Goal: Complete application form

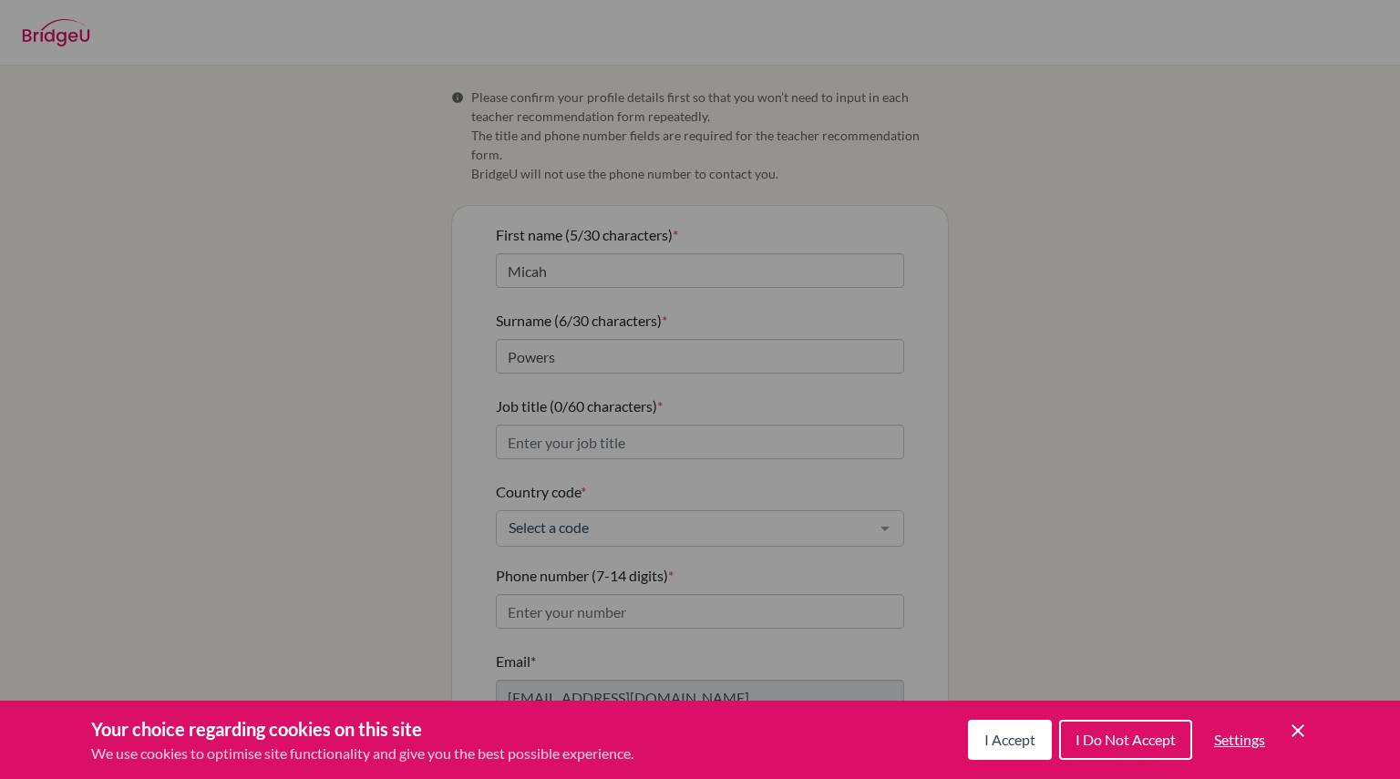
click at [1101, 743] on span "I Do Not Accept" at bounding box center [1125, 739] width 100 height 17
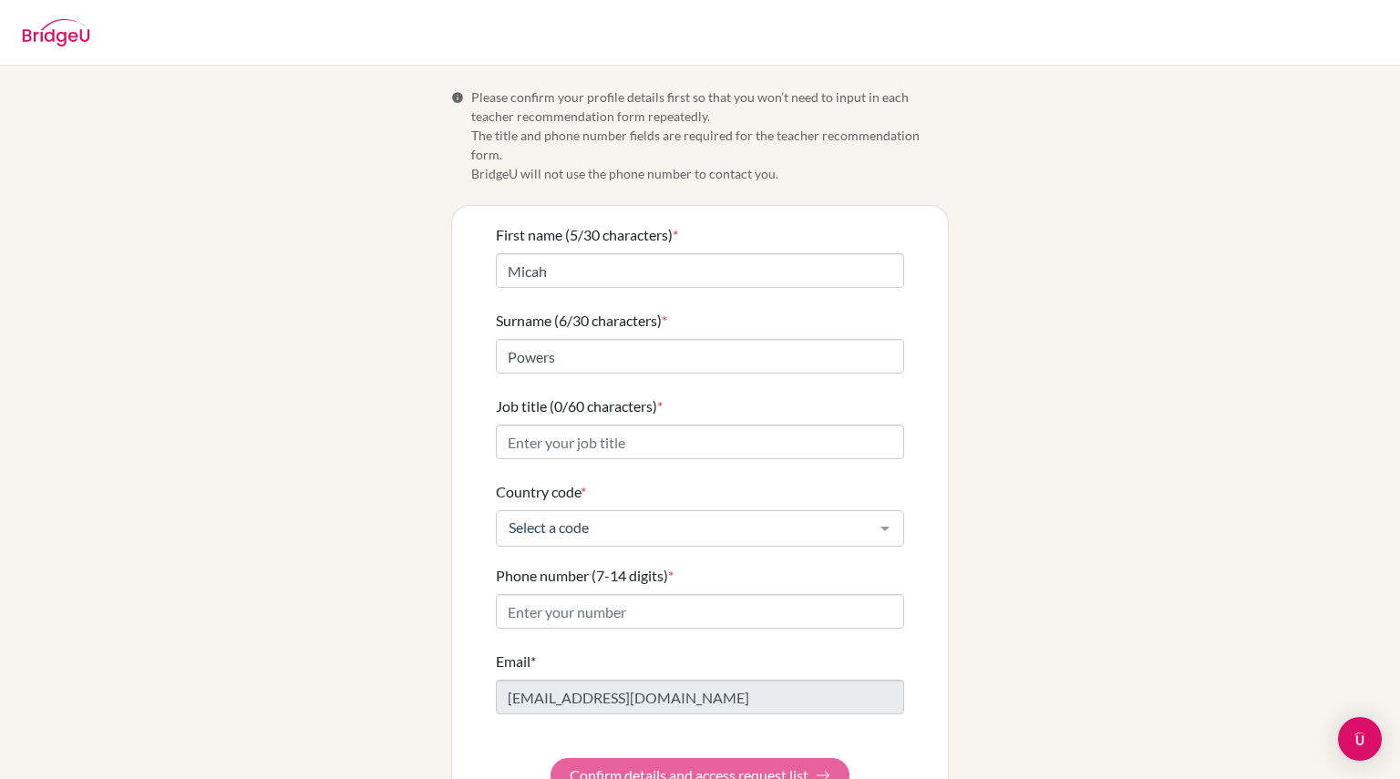
scroll to position [34, 0]
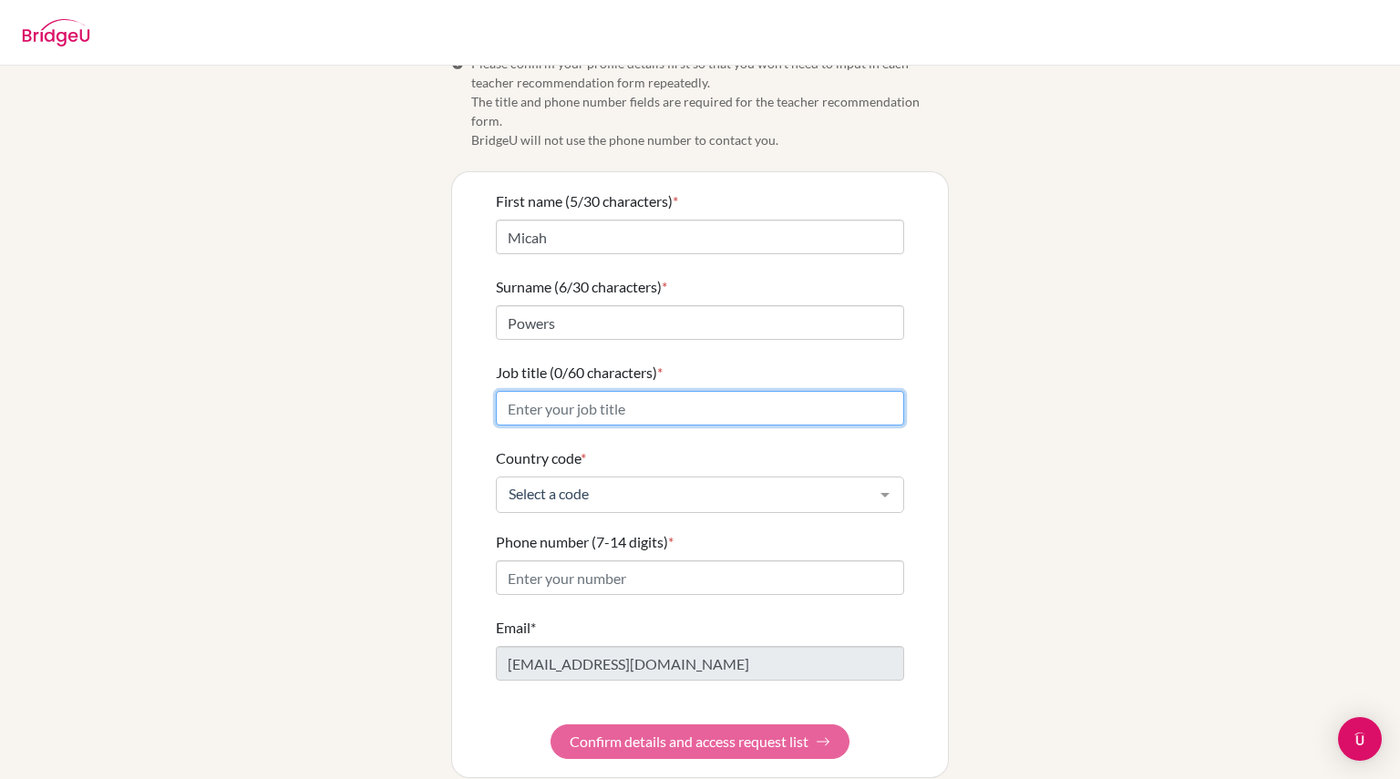
click at [596, 391] on input "Job title (0/60 characters) *" at bounding box center [700, 408] width 408 height 35
type input "Director of Student Learning"
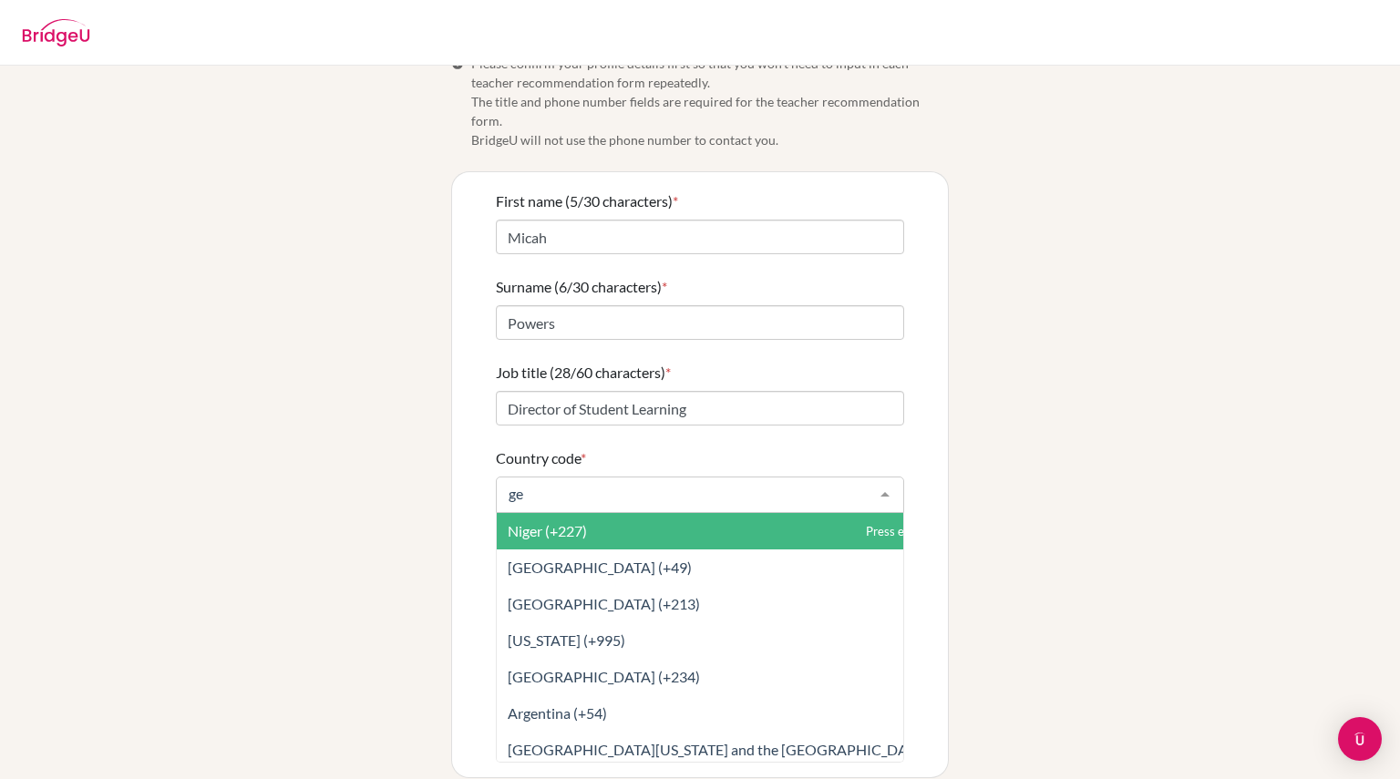
type input "ger"
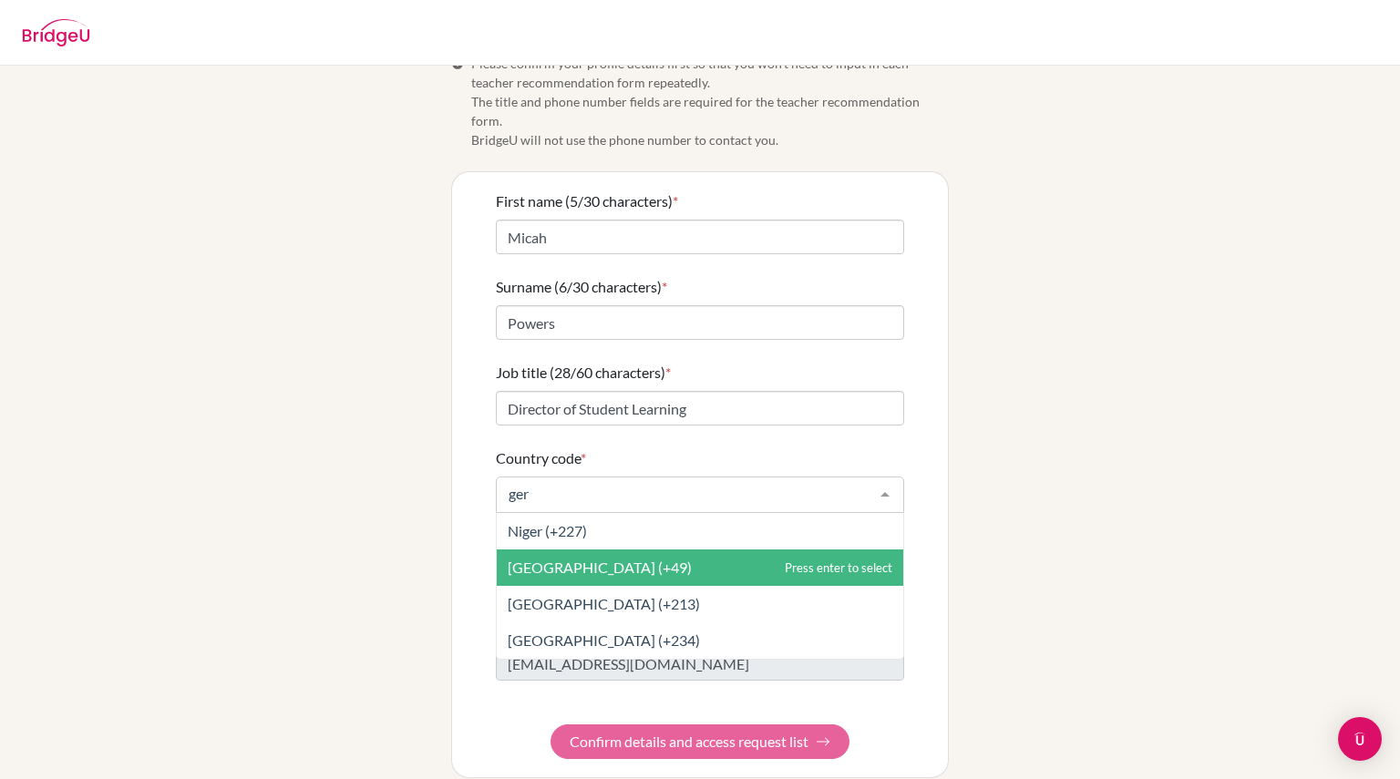
click at [524, 559] on span "[GEOGRAPHIC_DATA] (+49)" at bounding box center [600, 567] width 184 height 17
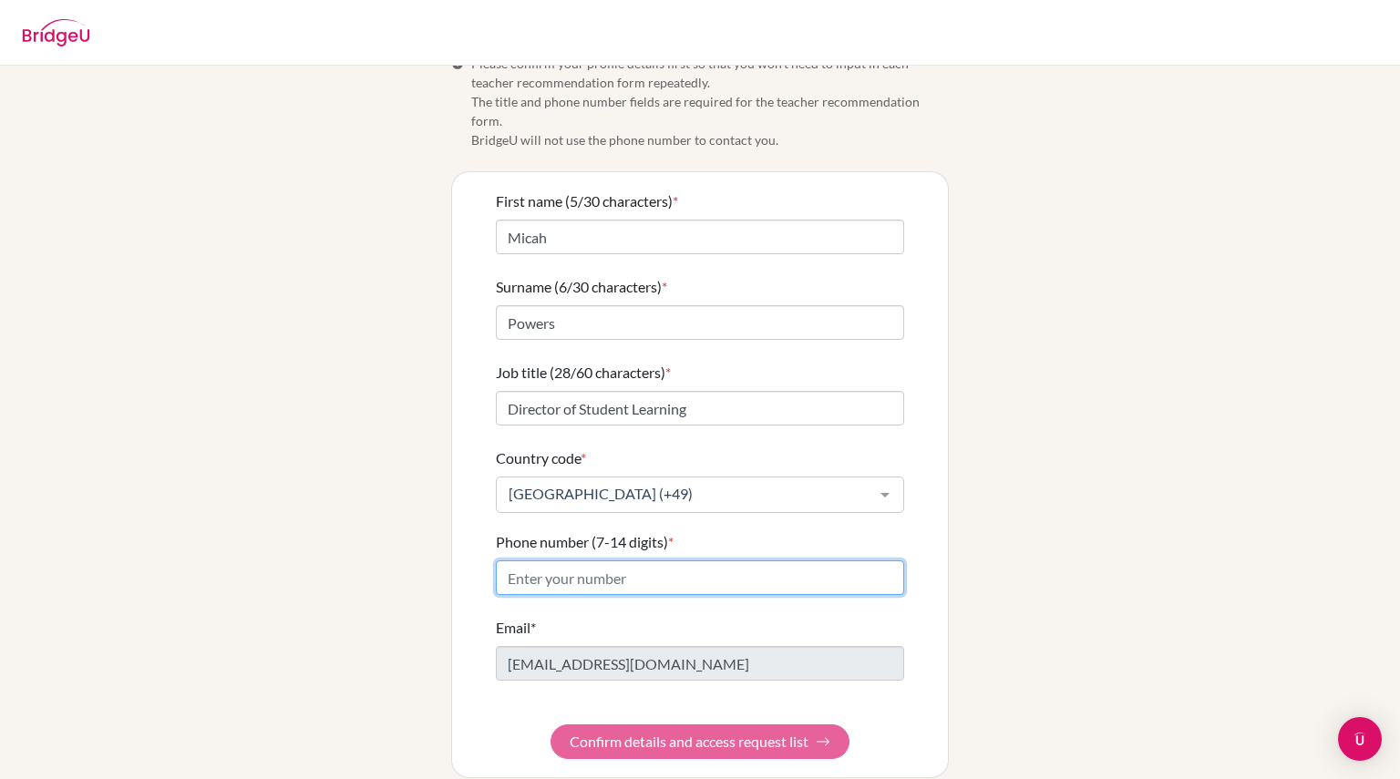
click at [570, 564] on input "Phone number (7-14 digits) *" at bounding box center [700, 577] width 408 height 35
type input "-"
type input "017647080102"
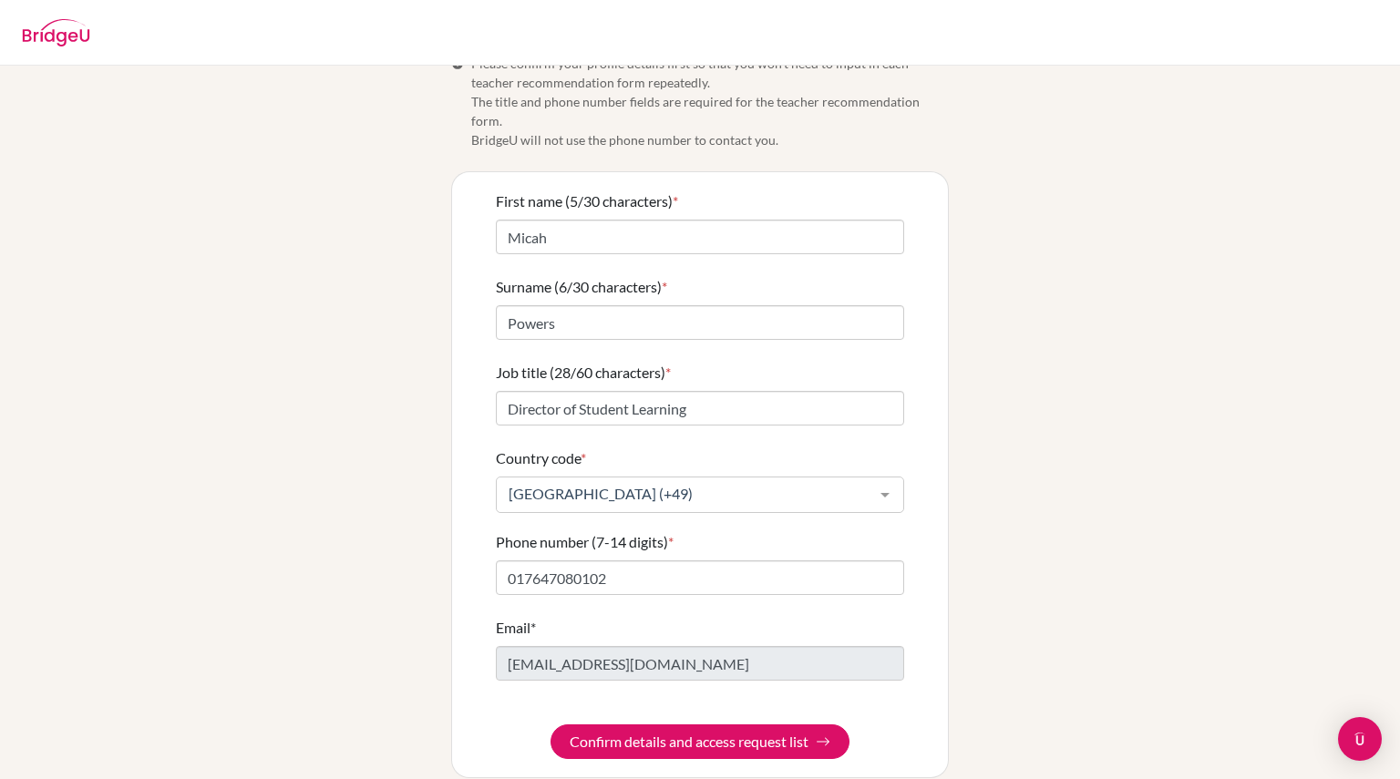
click at [415, 655] on div "Info Please confirm your profile details first so that you won’t need to input …" at bounding box center [699, 416] width 1039 height 724
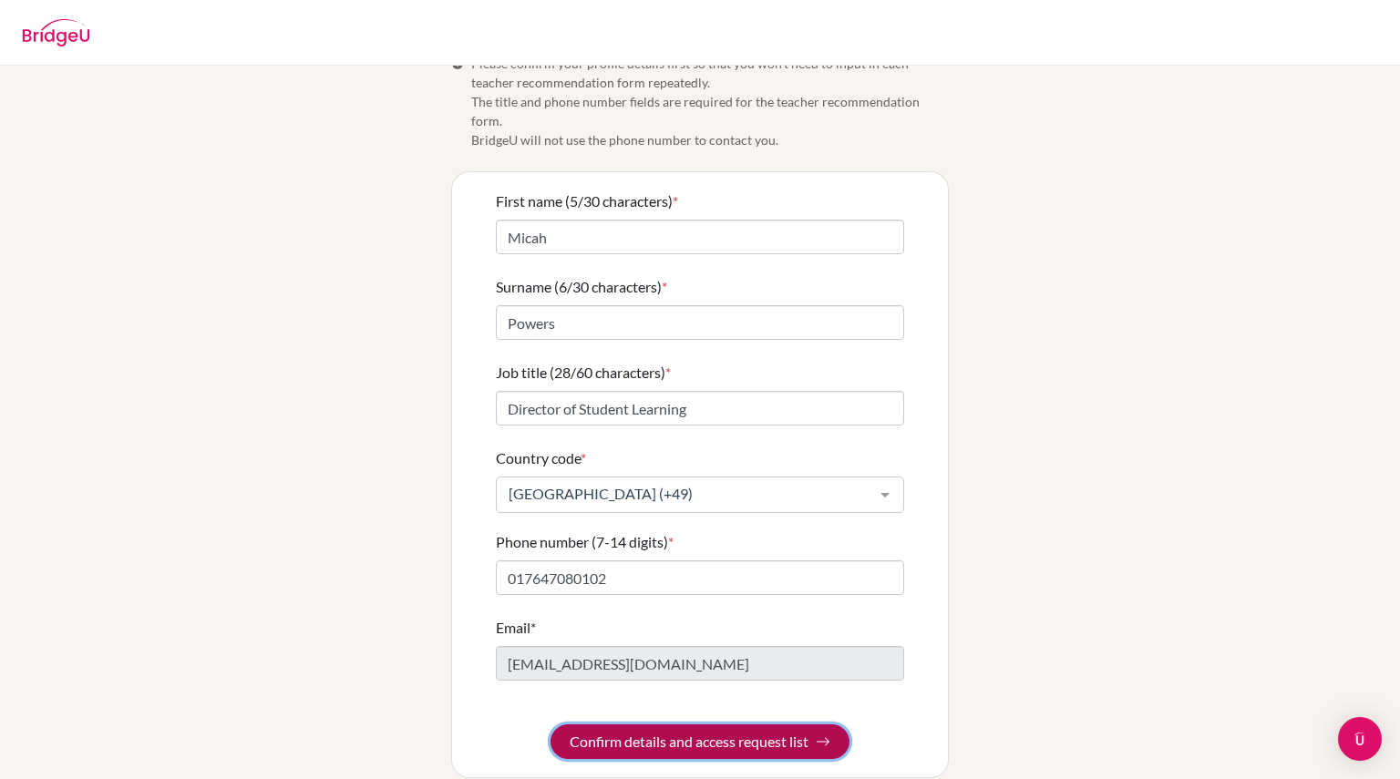
click at [658, 724] on button "Confirm details and access request list" at bounding box center [699, 741] width 299 height 35
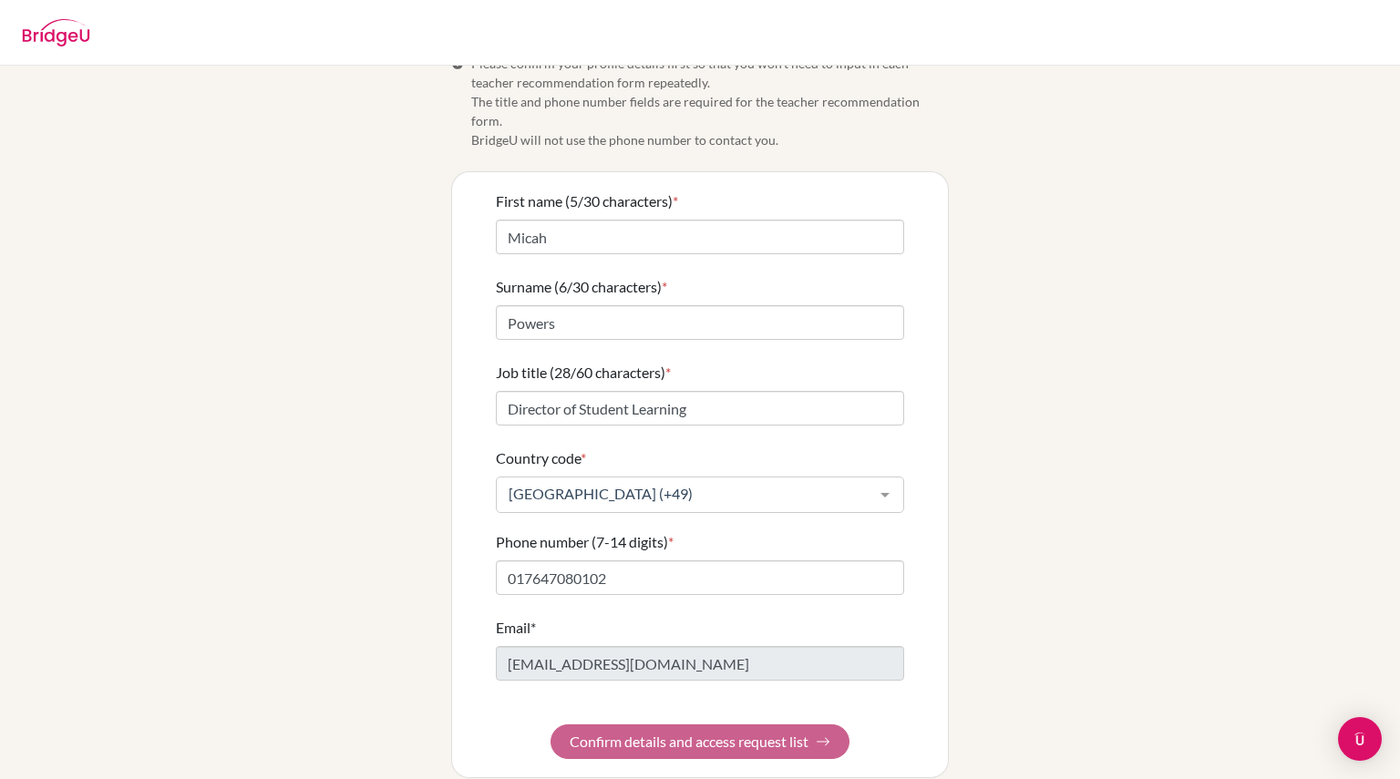
scroll to position [0, 0]
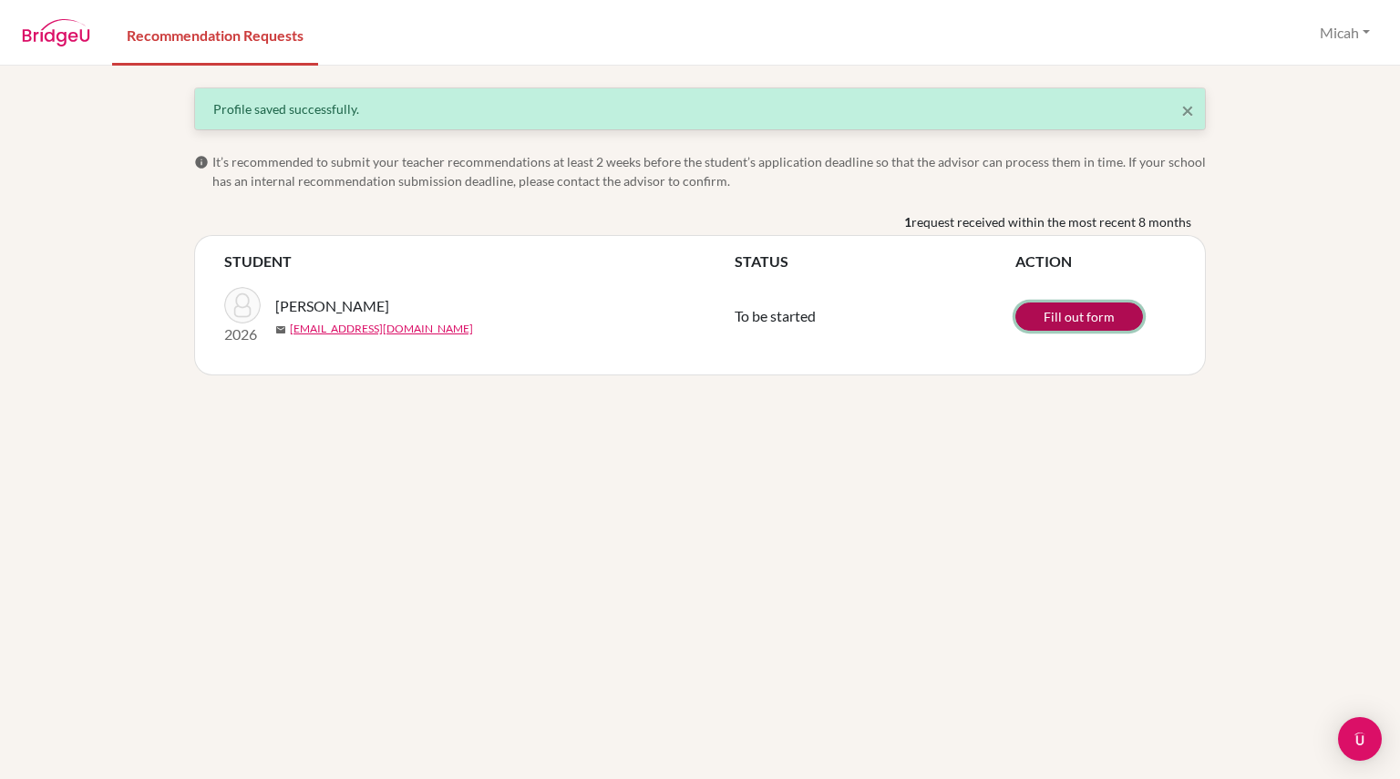
click at [1051, 319] on link "Fill out form" at bounding box center [1079, 316] width 128 height 28
